Goal: Transaction & Acquisition: Purchase product/service

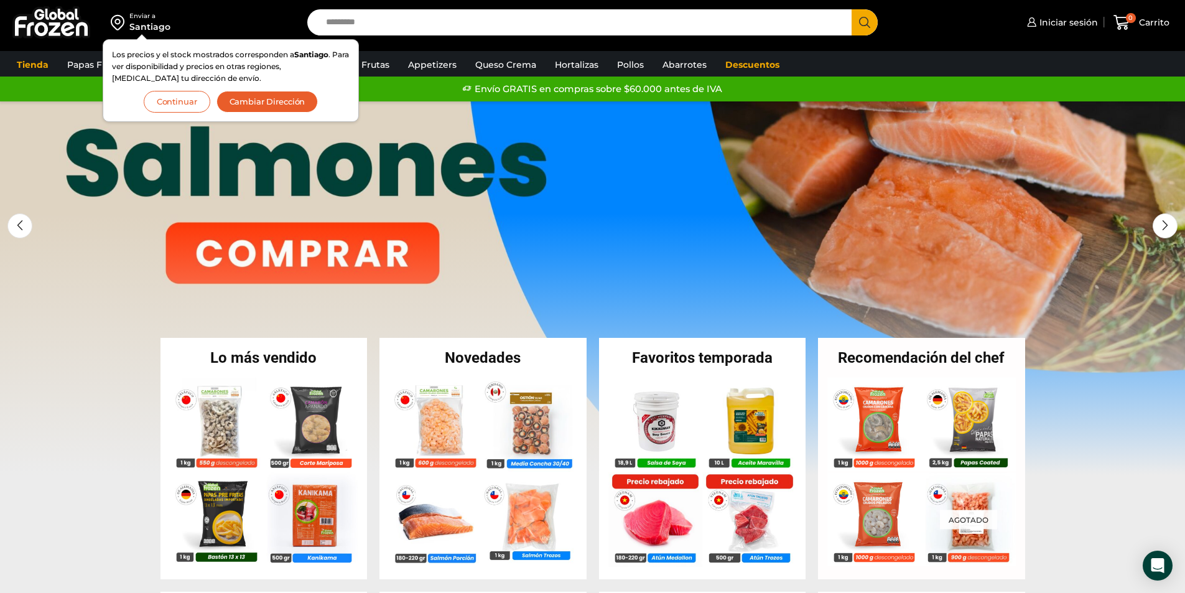
click at [149, 246] on link "1 / 3" at bounding box center [592, 287] width 1185 height 373
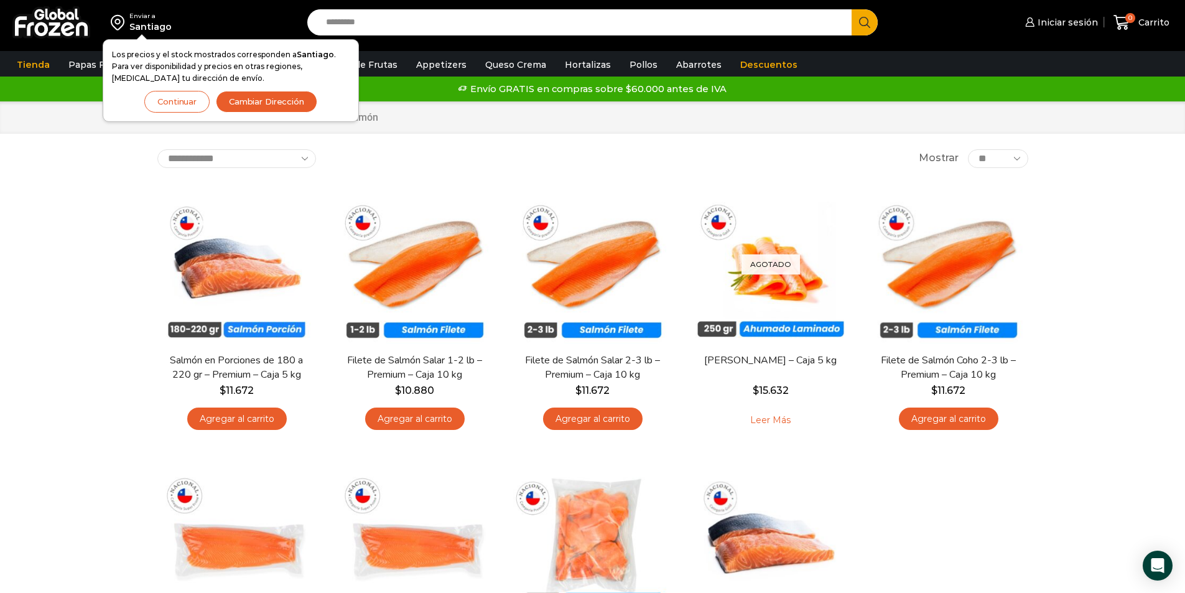
click at [197, 104] on button "Continuar" at bounding box center [176, 102] width 65 height 22
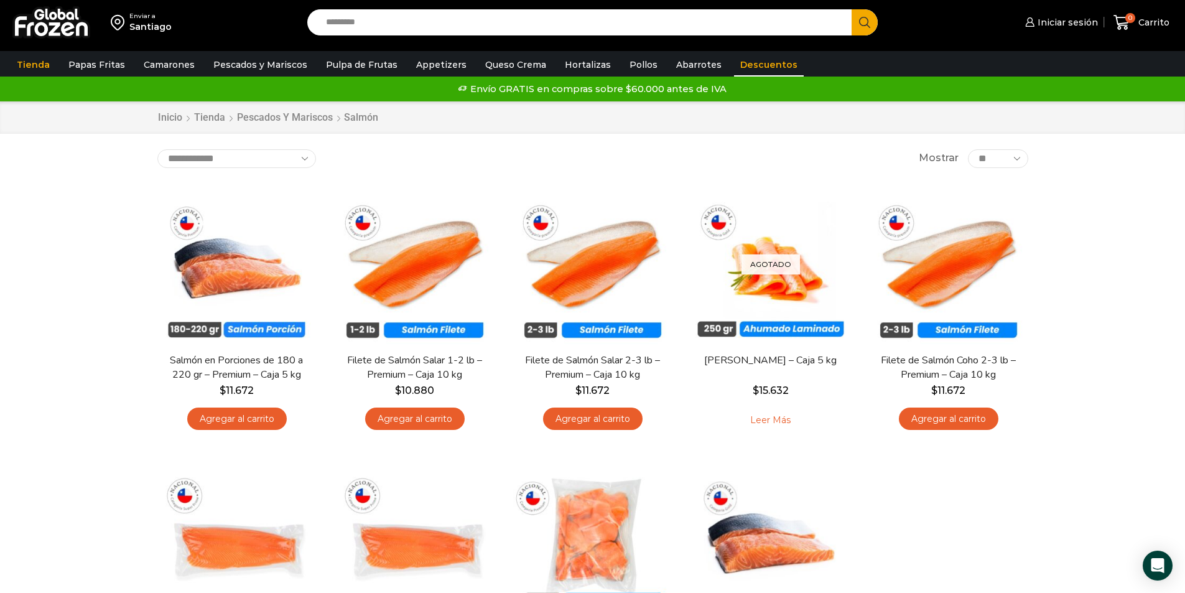
click at [734, 62] on link "Descuentos" at bounding box center [769, 65] width 70 height 24
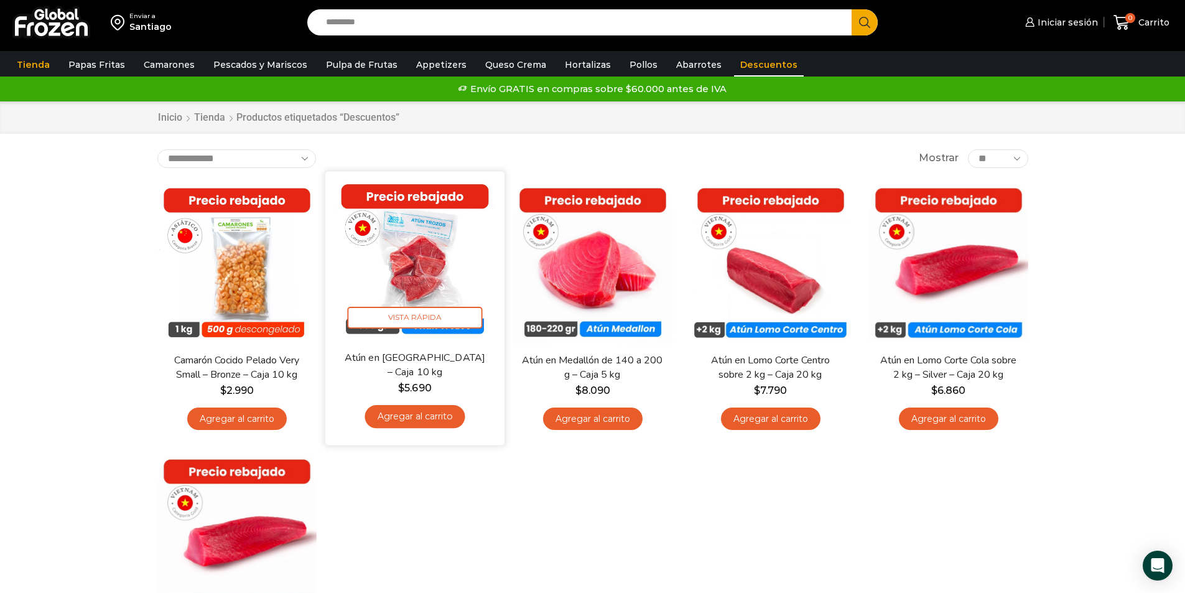
click at [423, 422] on link "Agregar al carrito" at bounding box center [414, 416] width 100 height 23
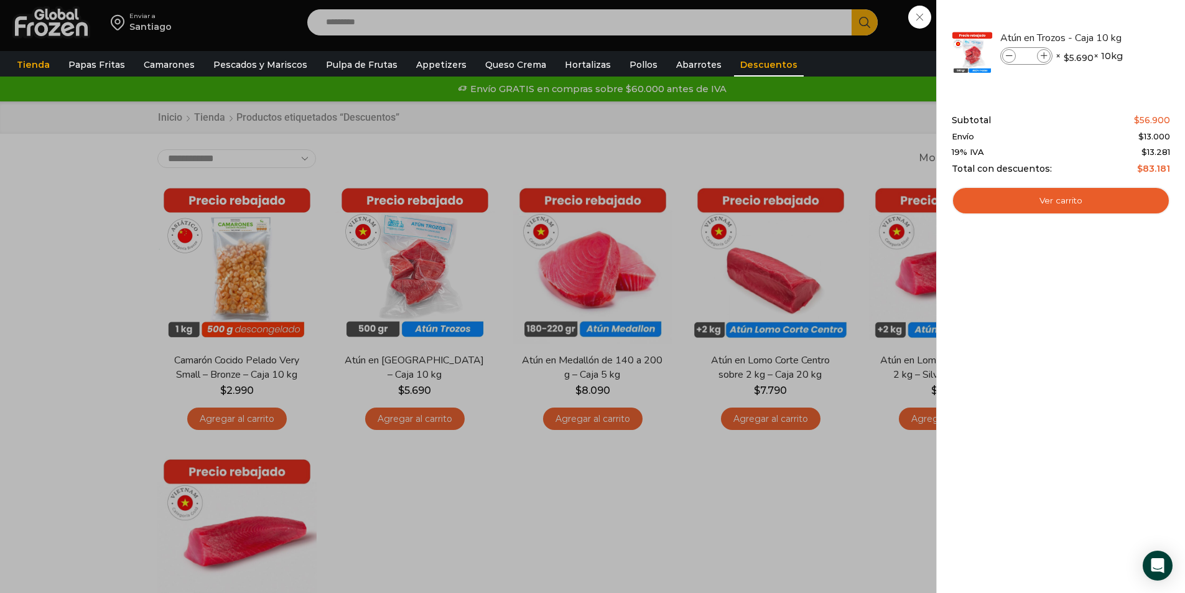
click at [1110, 37] on div "1 Carrito 1 1 Shopping Cart *" at bounding box center [1141, 22] width 62 height 29
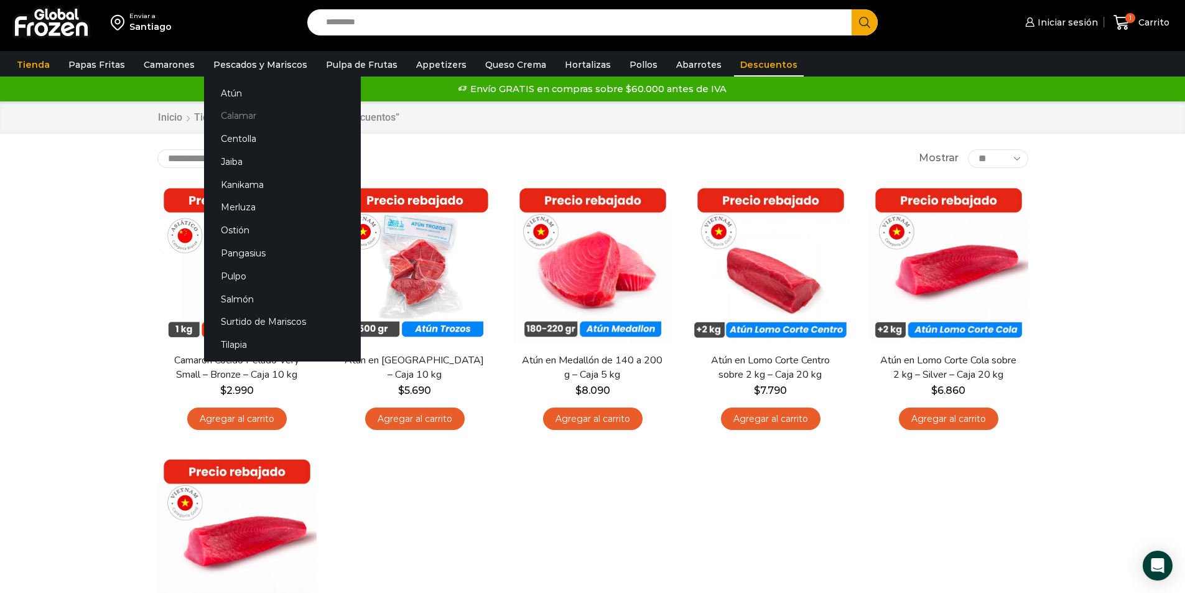
click at [251, 116] on link "Calamar" at bounding box center [282, 115] width 157 height 23
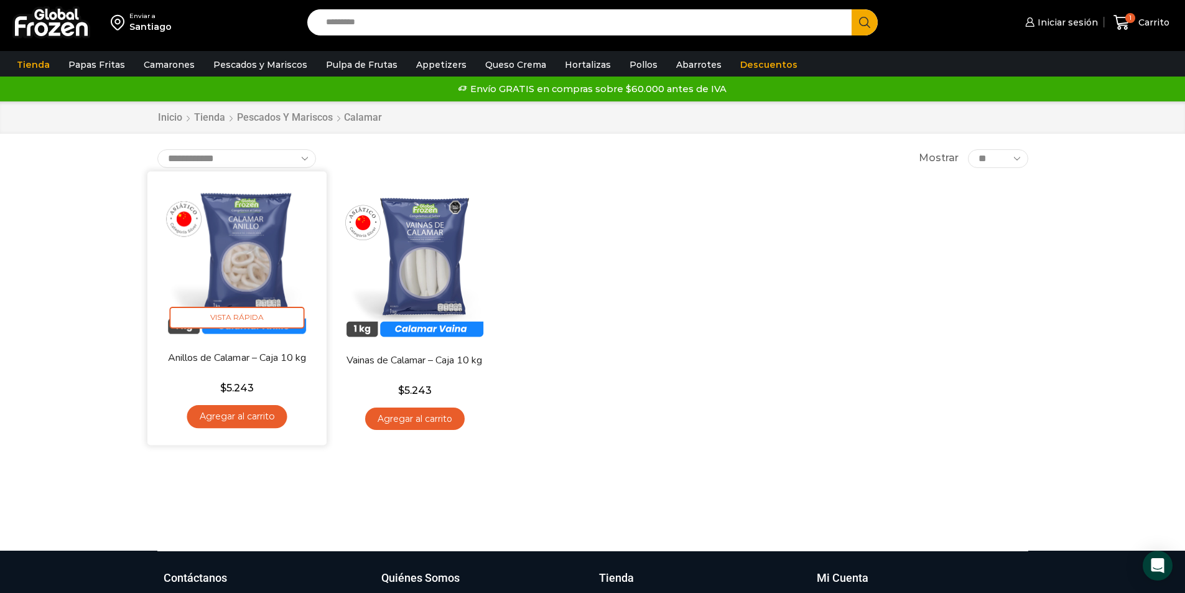
click at [252, 420] on link "Agregar al carrito" at bounding box center [237, 416] width 100 height 23
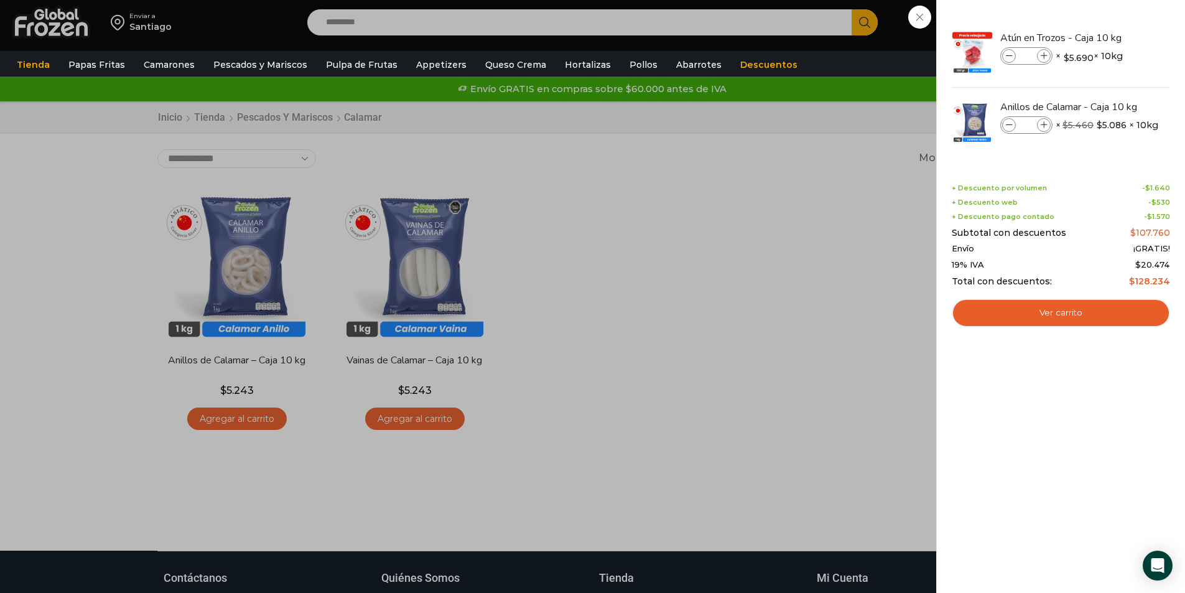
click at [1110, 37] on div "2 Carrito 2 2 Shopping Cart *" at bounding box center [1141, 22] width 62 height 29
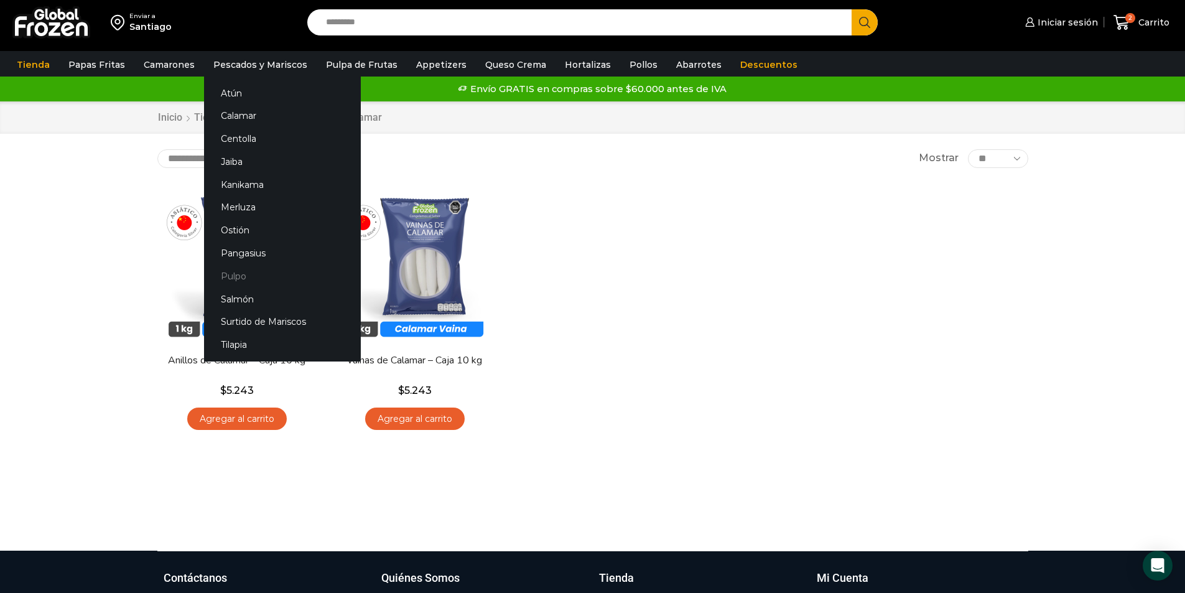
click at [239, 276] on link "Pulpo" at bounding box center [282, 275] width 157 height 23
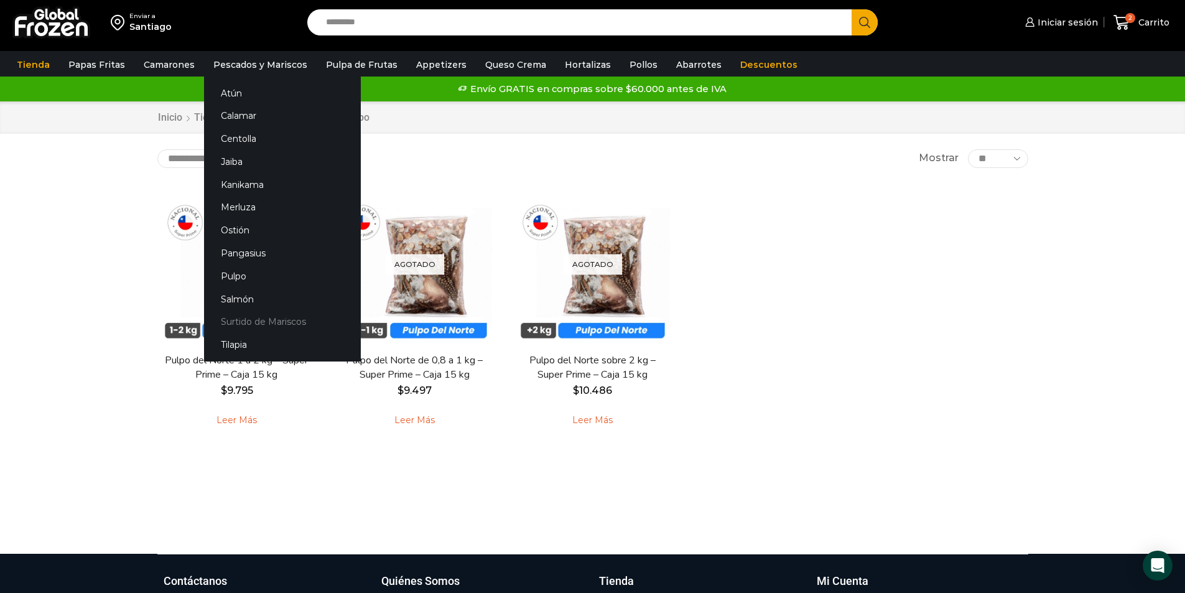
click at [275, 323] on link "Surtido de Mariscos" at bounding box center [282, 321] width 157 height 23
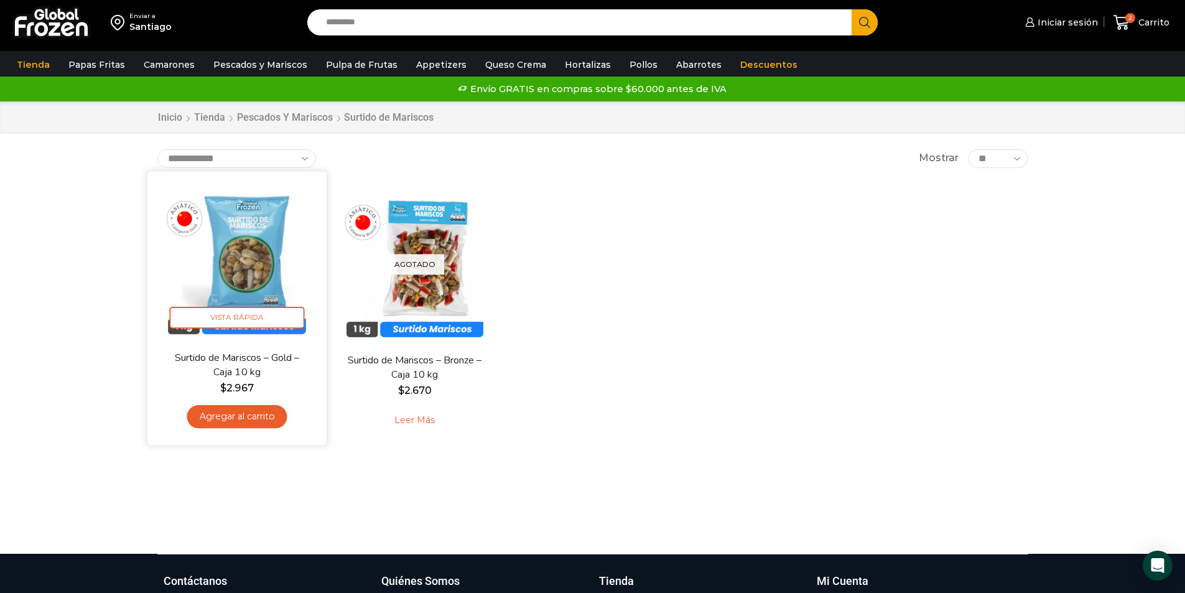
click at [221, 418] on link "Agregar al carrito" at bounding box center [237, 416] width 100 height 23
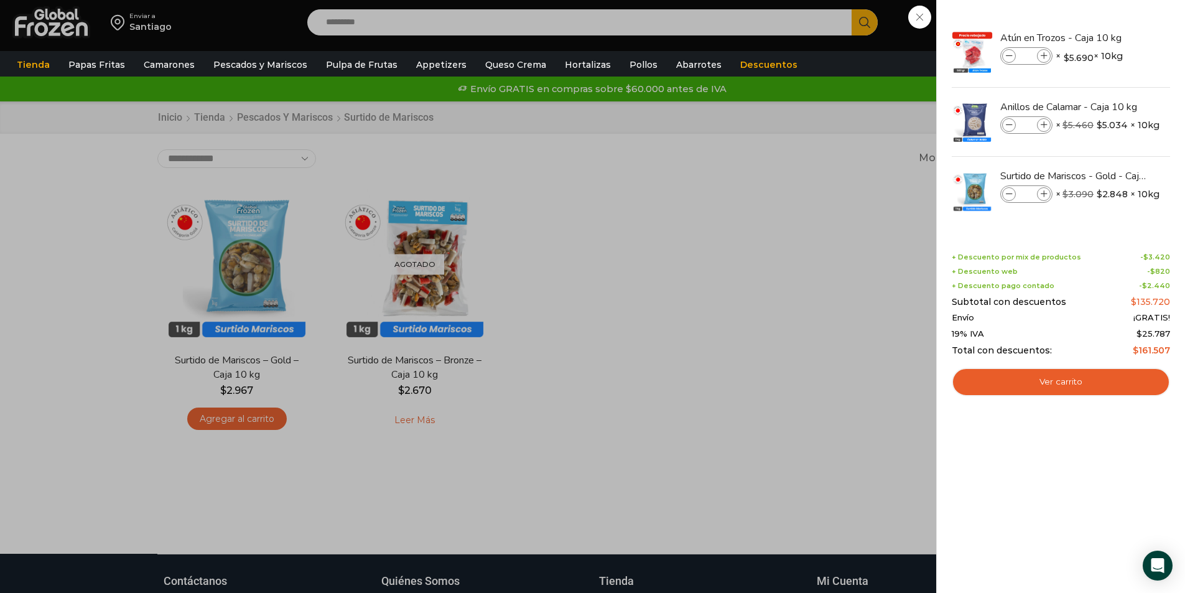
drag, startPoint x: 704, startPoint y: 275, endPoint x: 693, endPoint y: 280, distance: 12.3
click at [1110, 37] on div "3 [GEOGRAPHIC_DATA] 3 3 Shopping Cart *" at bounding box center [1141, 22] width 62 height 29
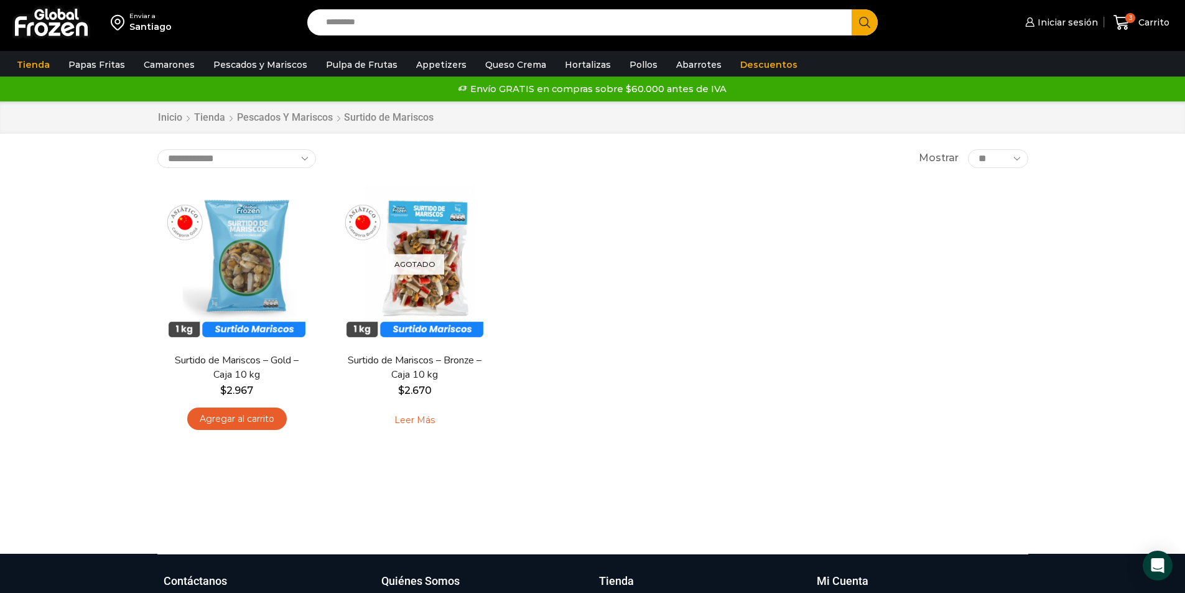
click at [749, 530] on div at bounding box center [592, 529] width 889 height 47
click at [441, 520] on div at bounding box center [592, 529] width 889 height 47
